Goal: Go to known website: Go to known website

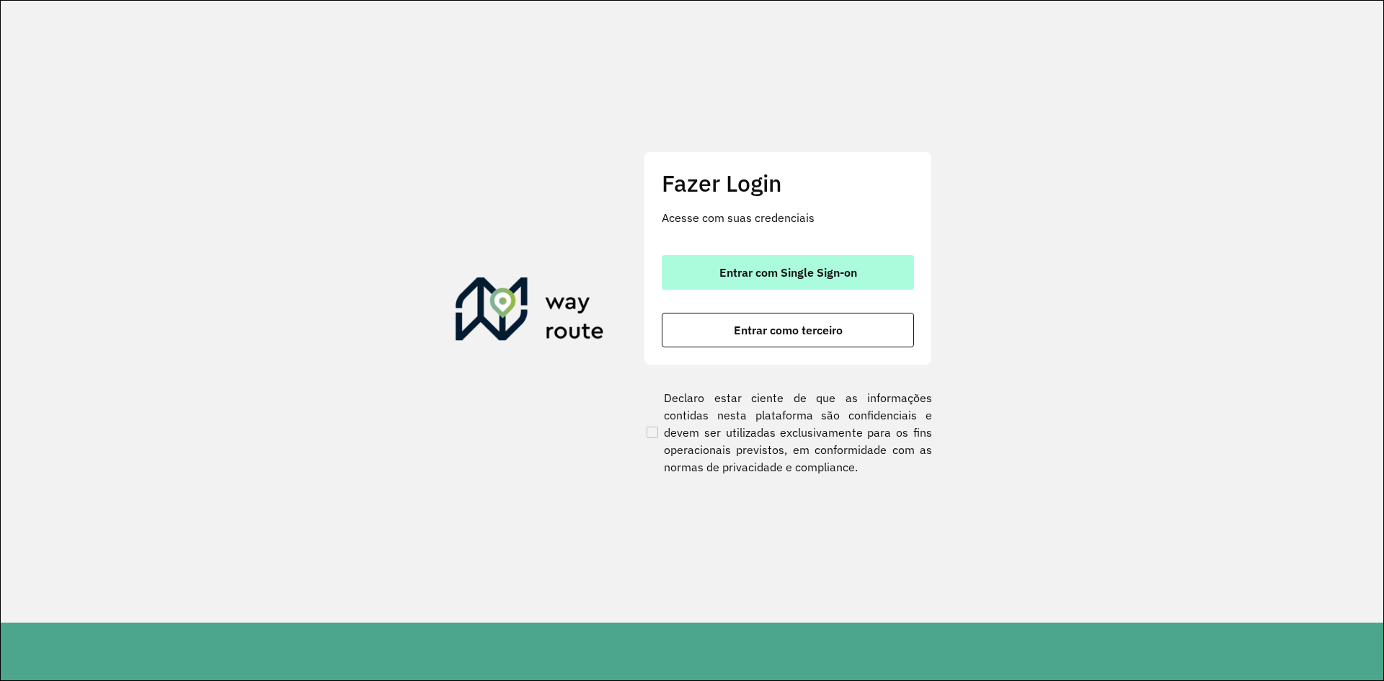
click at [793, 281] on button "Entrar com Single Sign-on" at bounding box center [788, 272] width 252 height 35
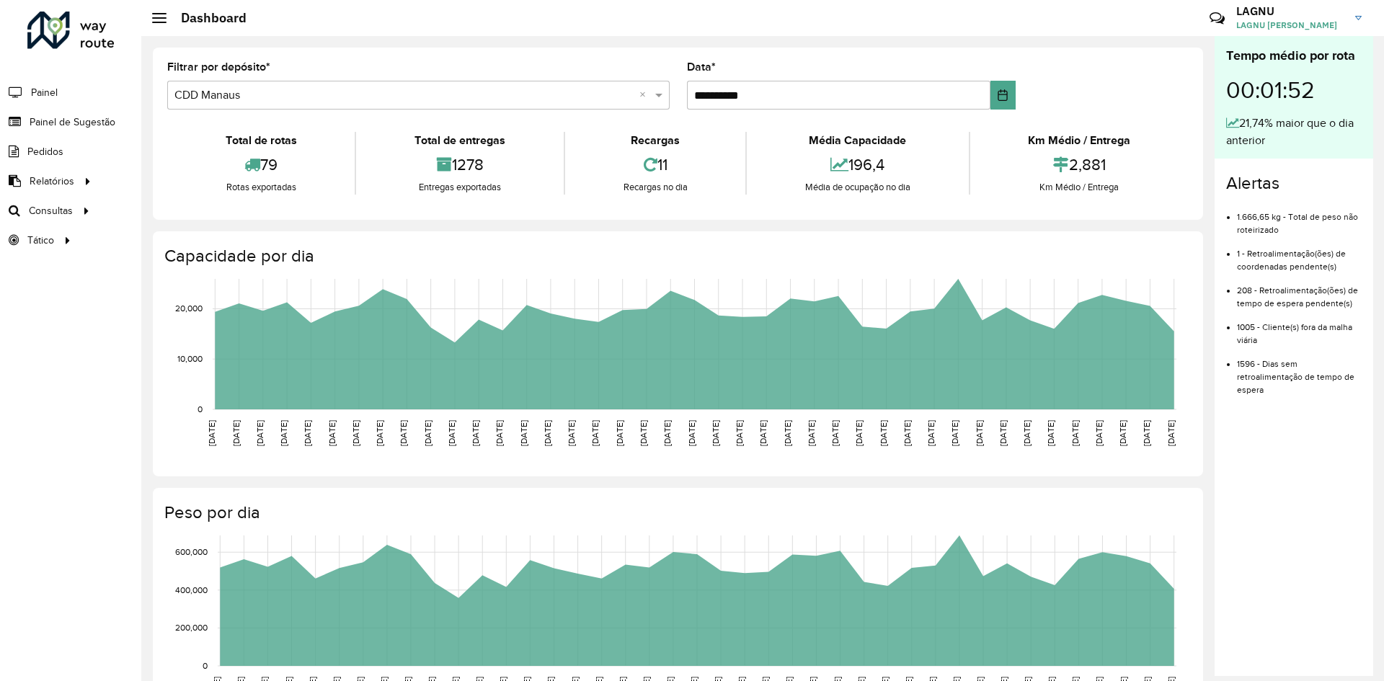
click at [162, 142] on div "**********" at bounding box center [678, 134] width 1050 height 172
